Goal: Task Accomplishment & Management: Use online tool/utility

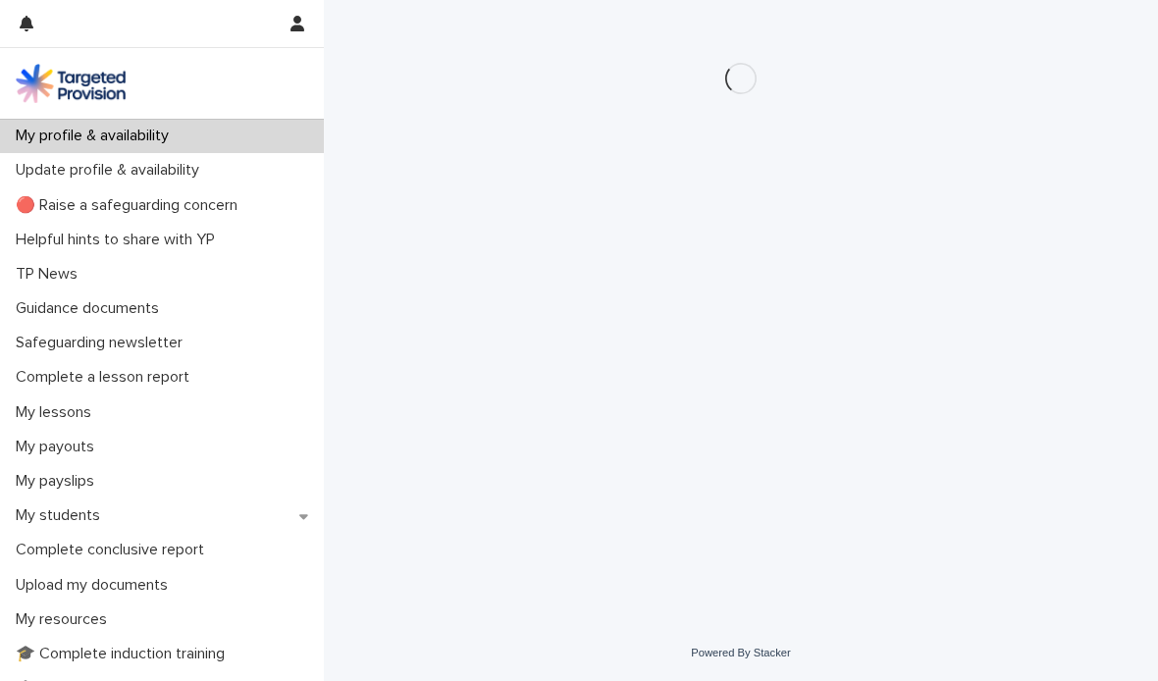
click at [75, 512] on p "My students" at bounding box center [62, 515] width 108 height 19
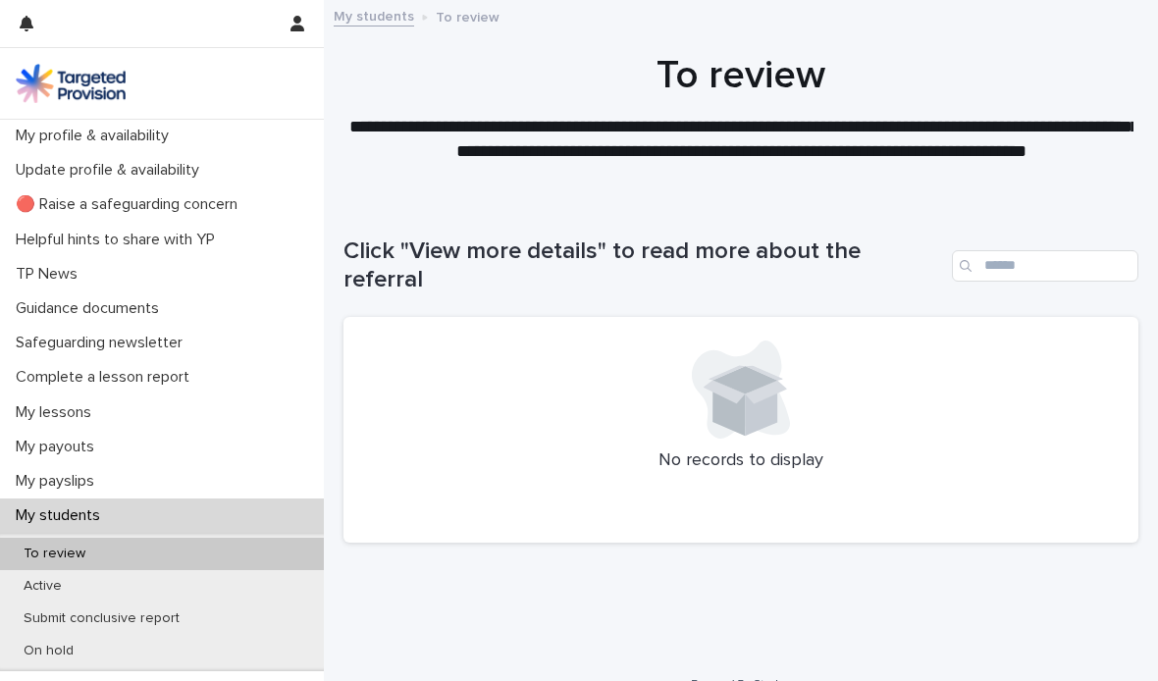
click at [51, 587] on p "Active" at bounding box center [43, 586] width 70 height 17
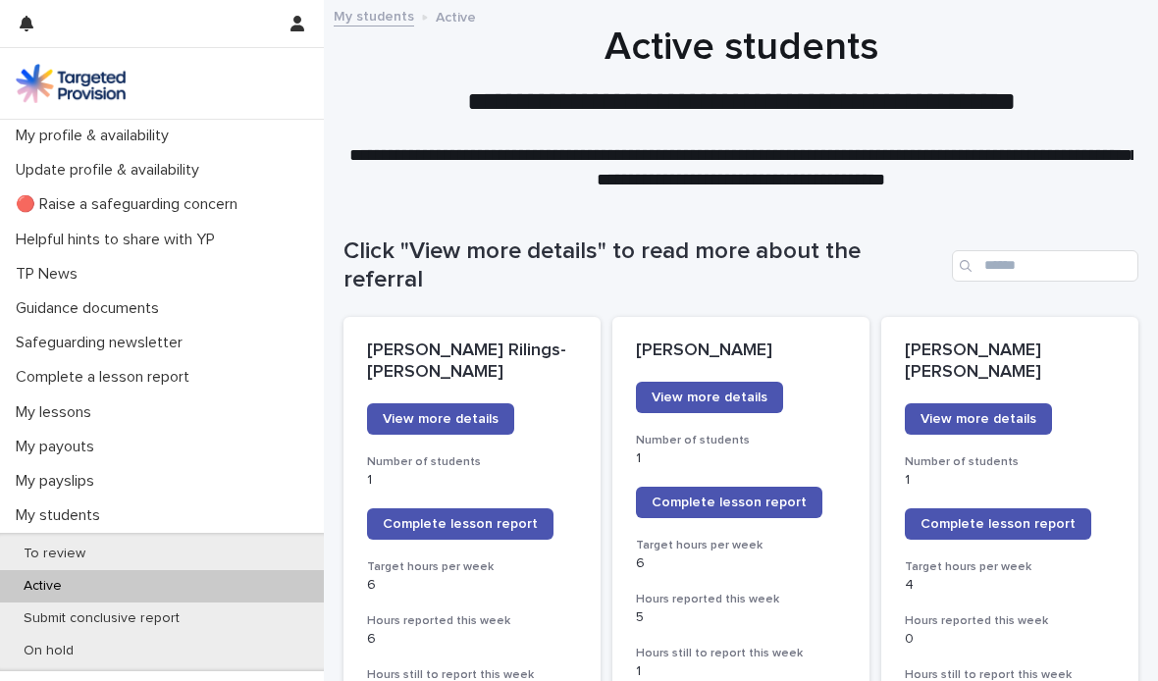
click at [743, 496] on span "Complete lesson report" at bounding box center [729, 503] width 155 height 14
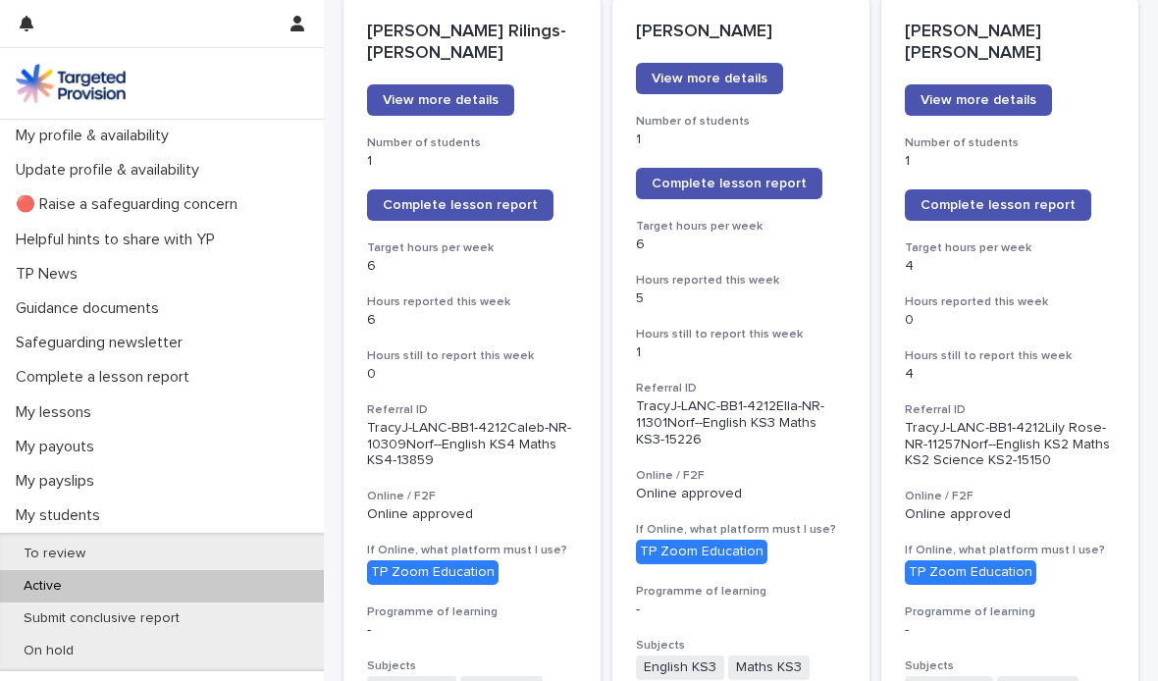
scroll to position [321, 0]
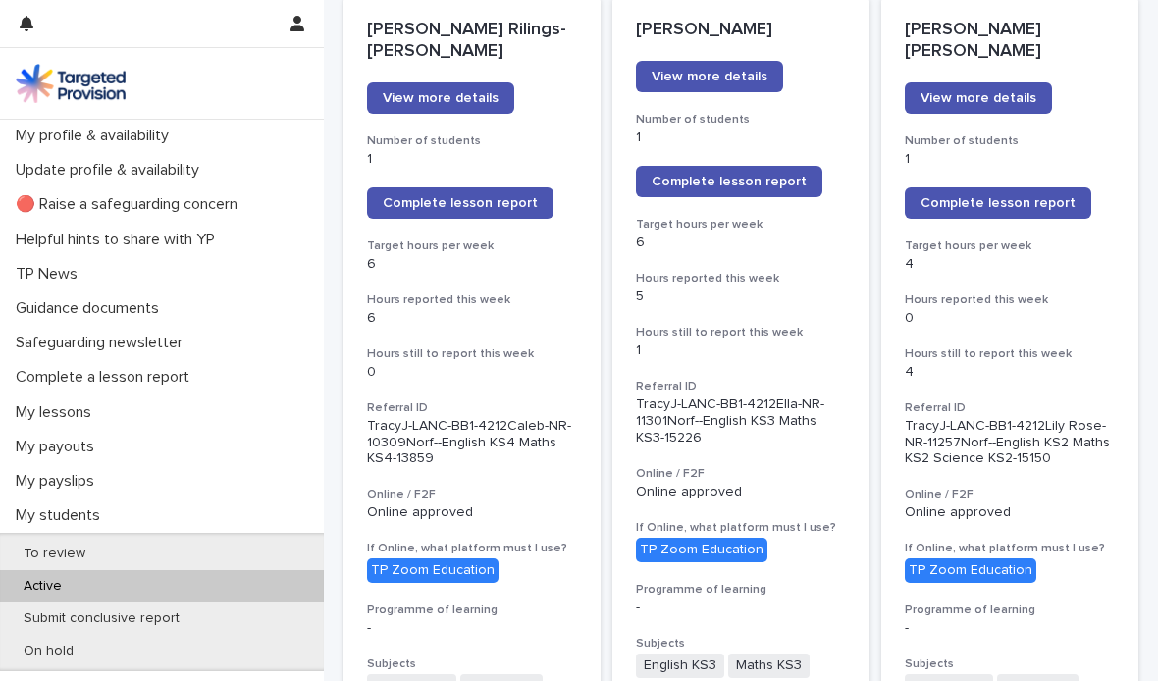
click at [141, 611] on p "Submit conclusive report" at bounding box center [101, 618] width 187 height 17
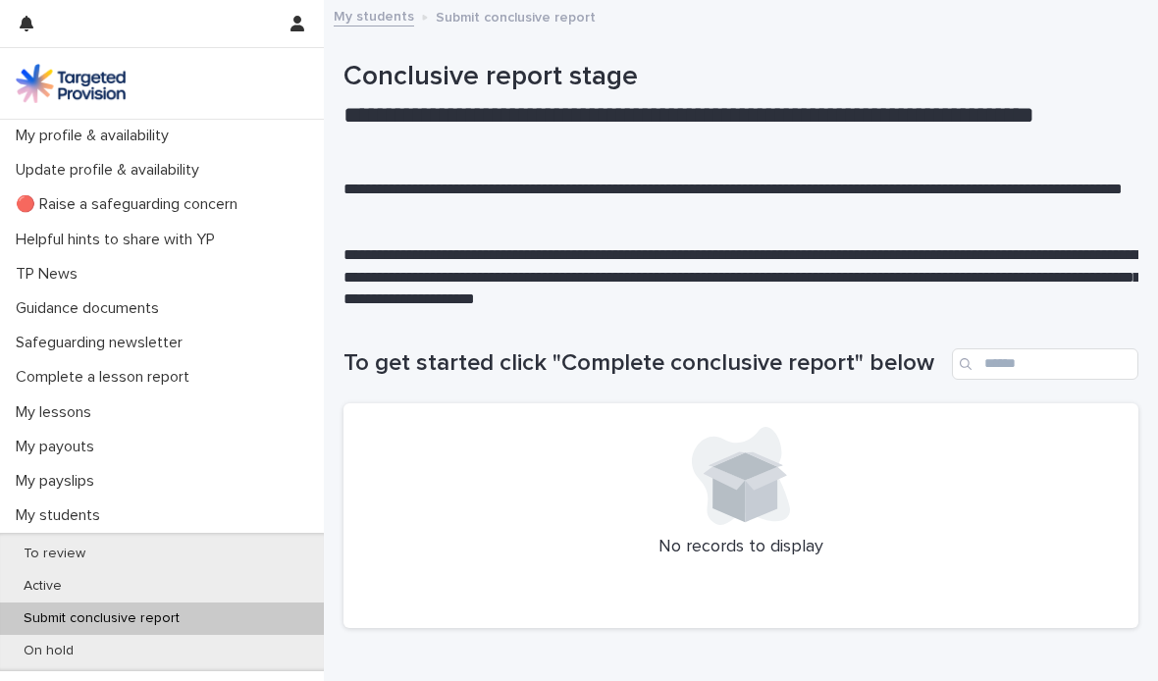
click at [50, 573] on div "Active" at bounding box center [162, 586] width 324 height 32
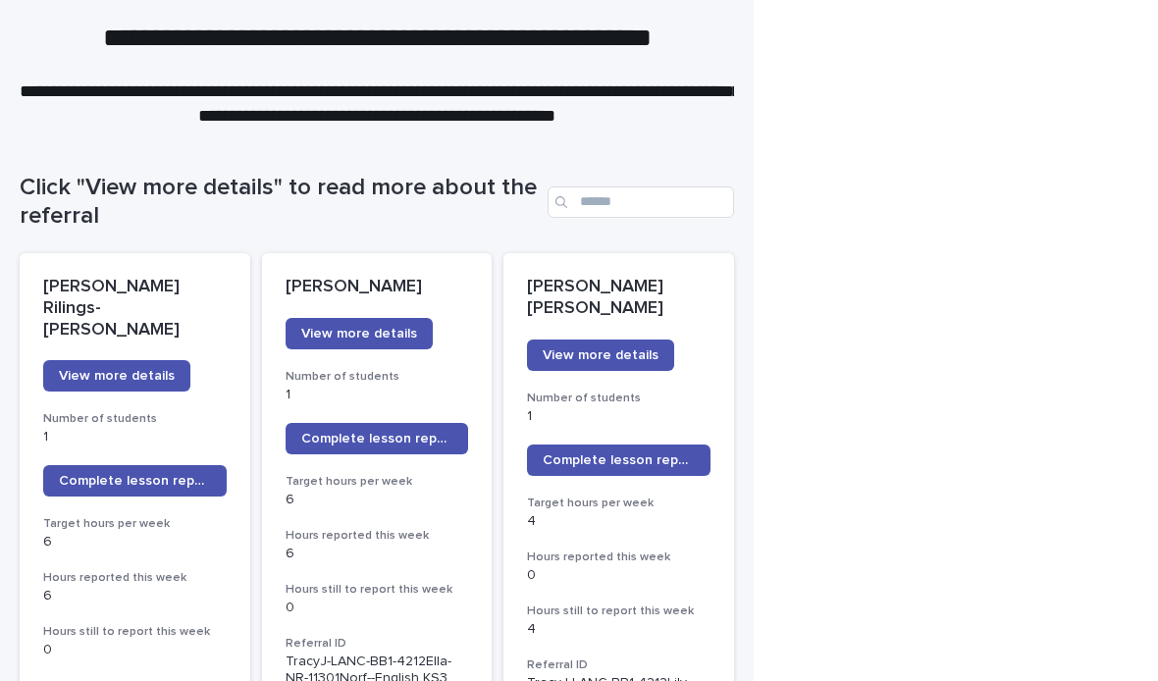
scroll to position [174, 0]
